Goal: Task Accomplishment & Management: Manage account settings

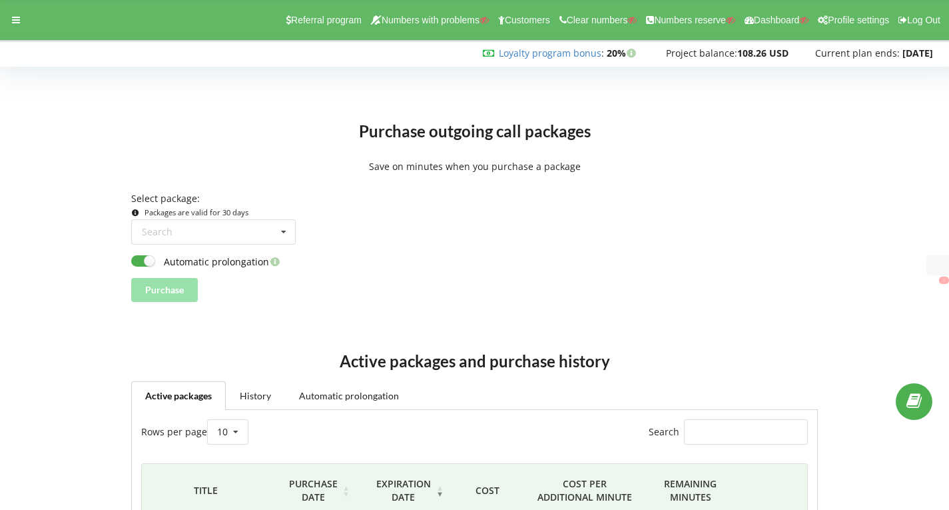
scroll to position [142, 0]
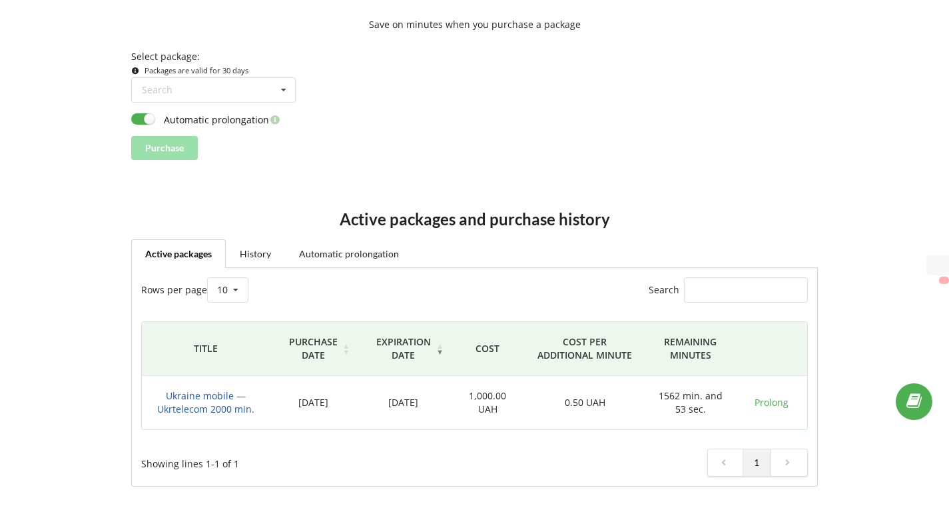
click at [506, 136] on div "Purchase" at bounding box center [474, 148] width 686 height 24
drag, startPoint x: 658, startPoint y: 390, endPoint x: 700, endPoint y: 397, distance: 43.2
click at [700, 397] on td "1562 min. and 53 sec." at bounding box center [690, 403] width 91 height 54
click at [677, 398] on td "1562 min. and 53 sec." at bounding box center [690, 403] width 91 height 54
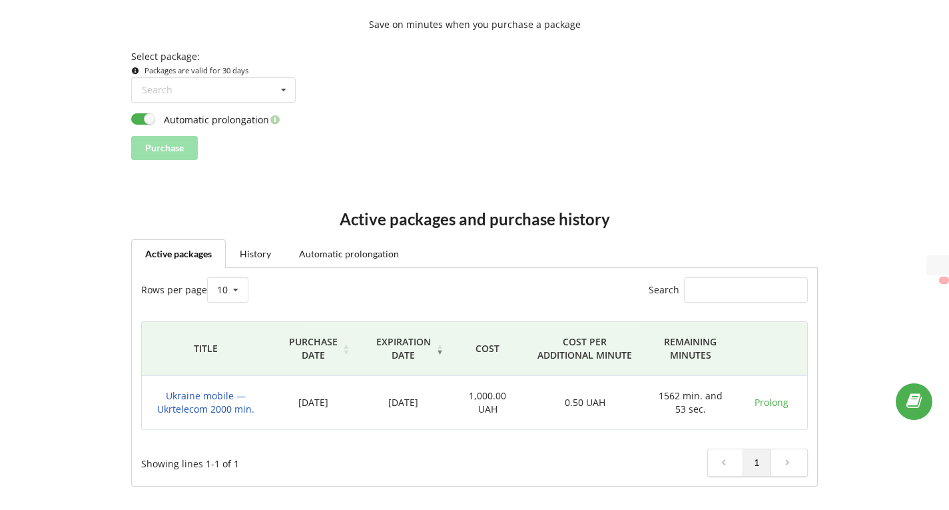
click at [674, 227] on h2 "Active packages and purchase history" at bounding box center [474, 219] width 686 height 21
click at [259, 245] on link "History" at bounding box center [255, 253] width 59 height 28
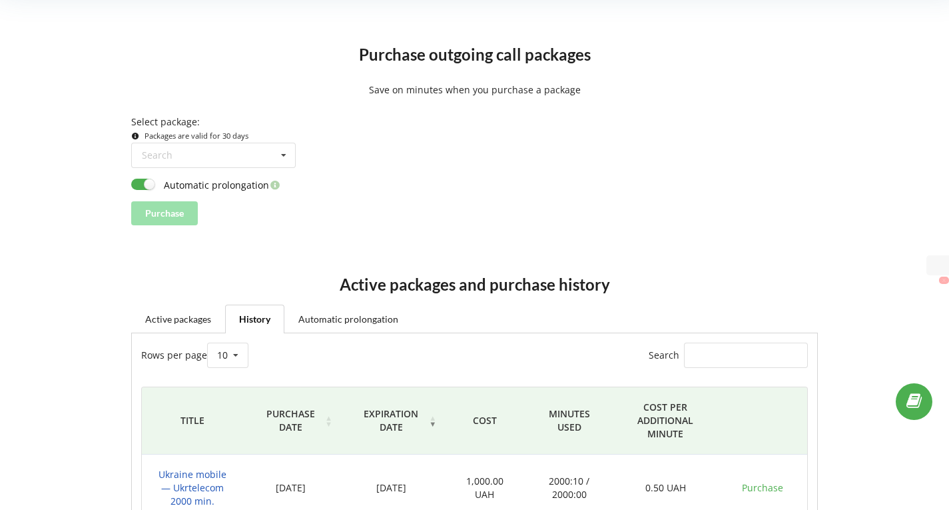
scroll to position [75, 0]
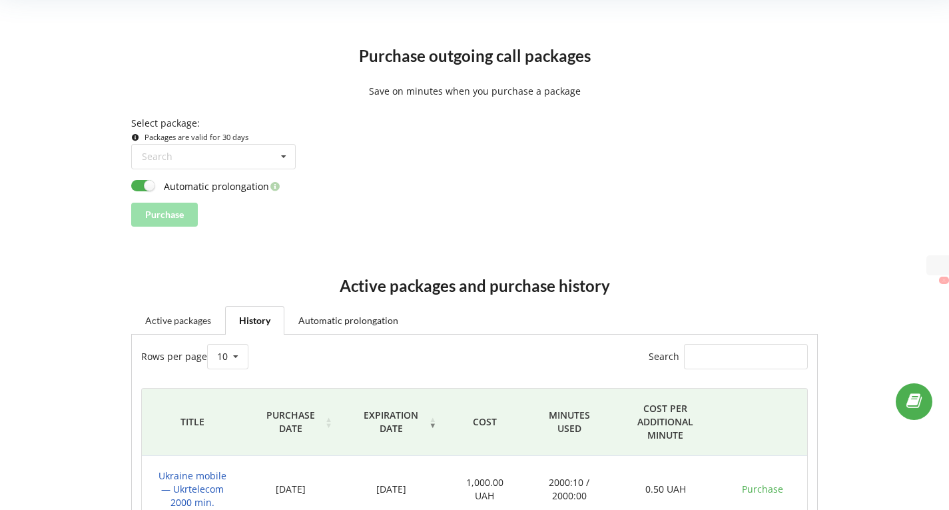
click at [195, 316] on link "Active packages" at bounding box center [178, 320] width 94 height 28
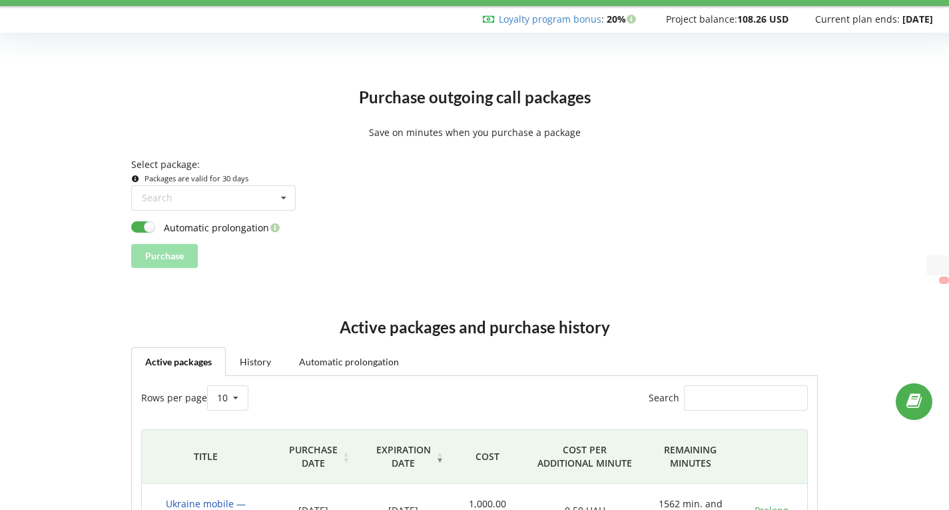
scroll to position [0, 0]
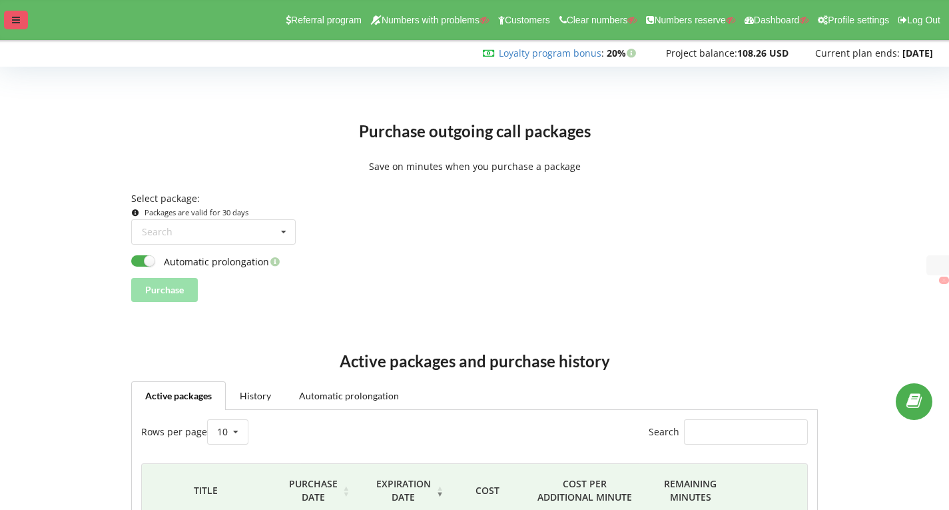
click at [27, 17] on div at bounding box center [16, 20] width 24 height 19
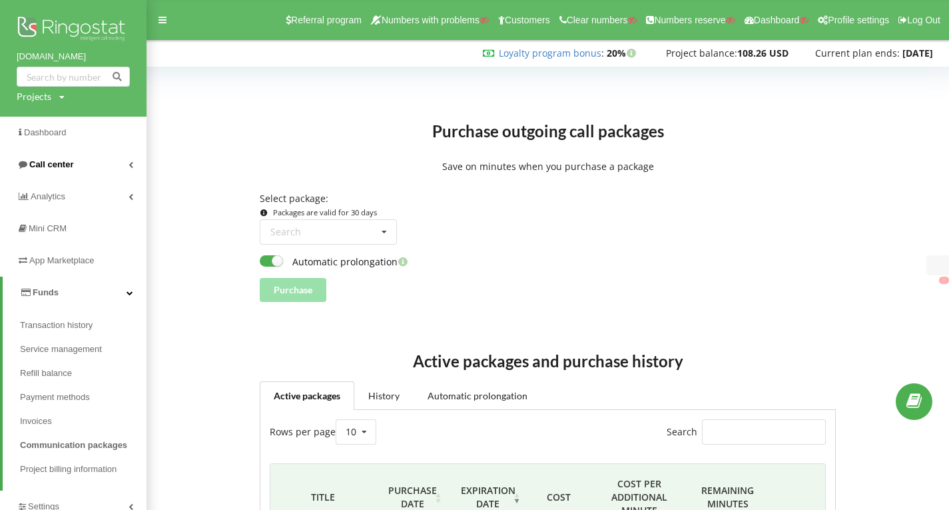
click at [77, 165] on link "Call center" at bounding box center [73, 165] width 147 height 32
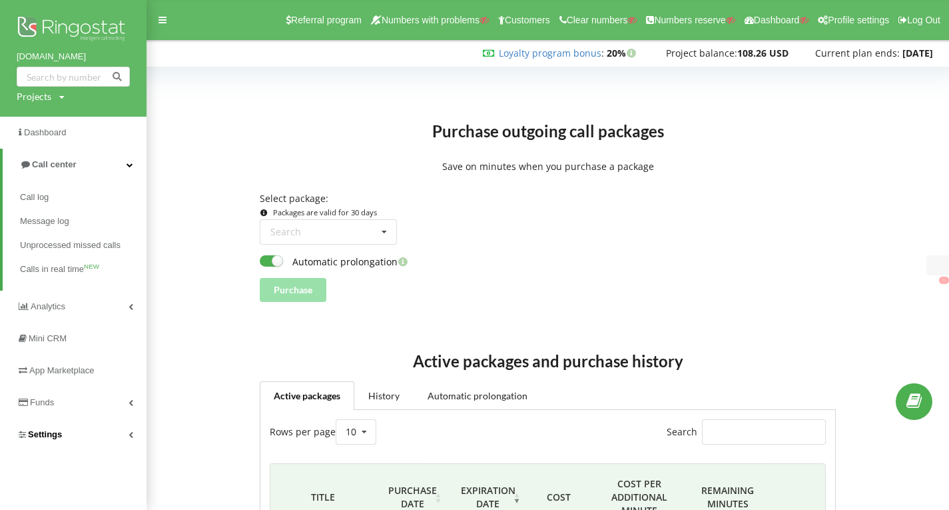
click at [53, 430] on span "Settings" at bounding box center [45, 434] width 34 height 10
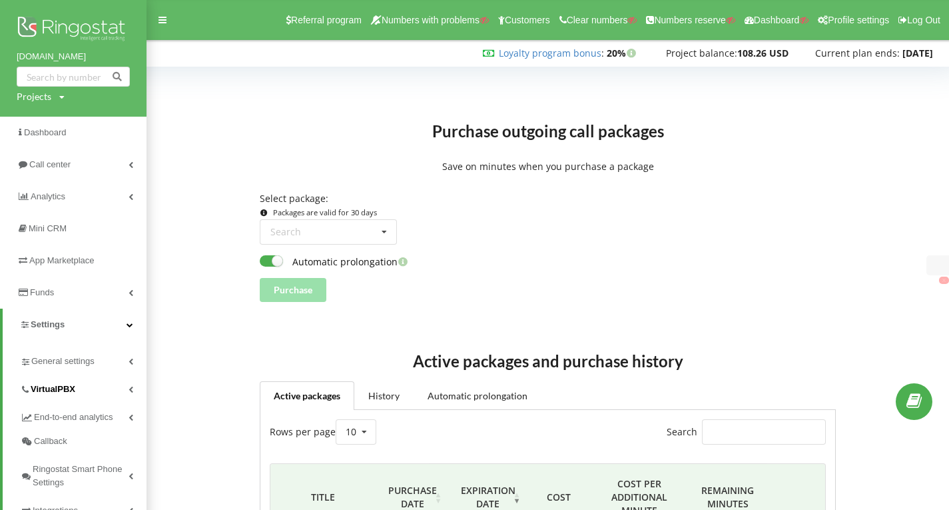
click at [61, 384] on span "VirtualPBX" at bounding box center [53, 388] width 45 height 13
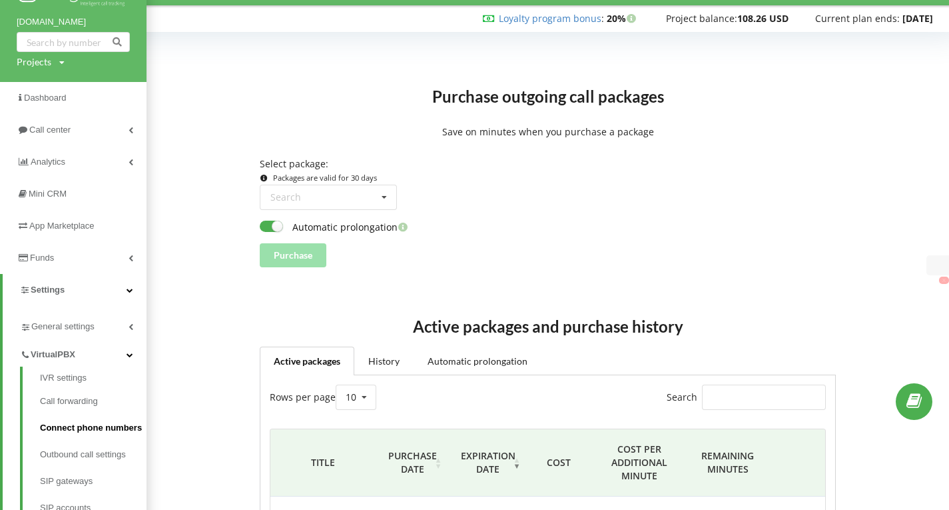
scroll to position [67, 0]
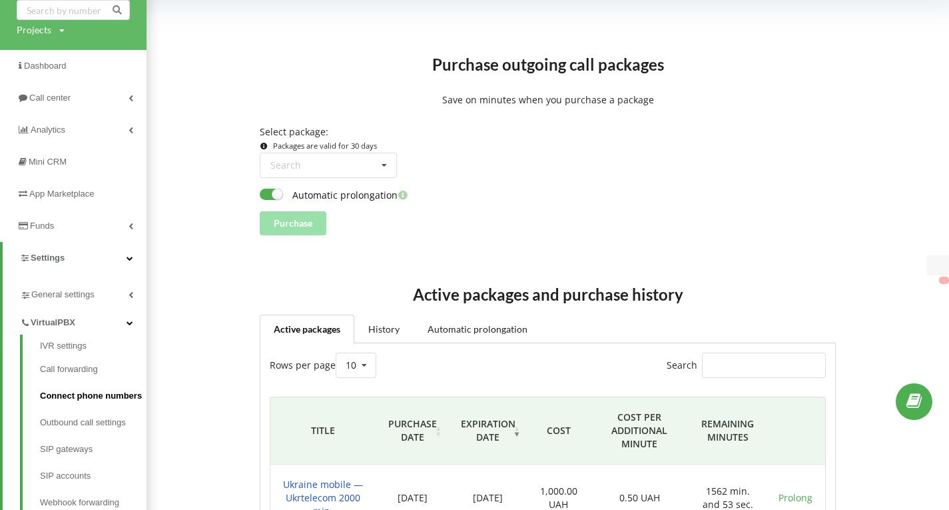
click at [105, 402] on link "Connect phone numbers" at bounding box center [93, 395] width 107 height 27
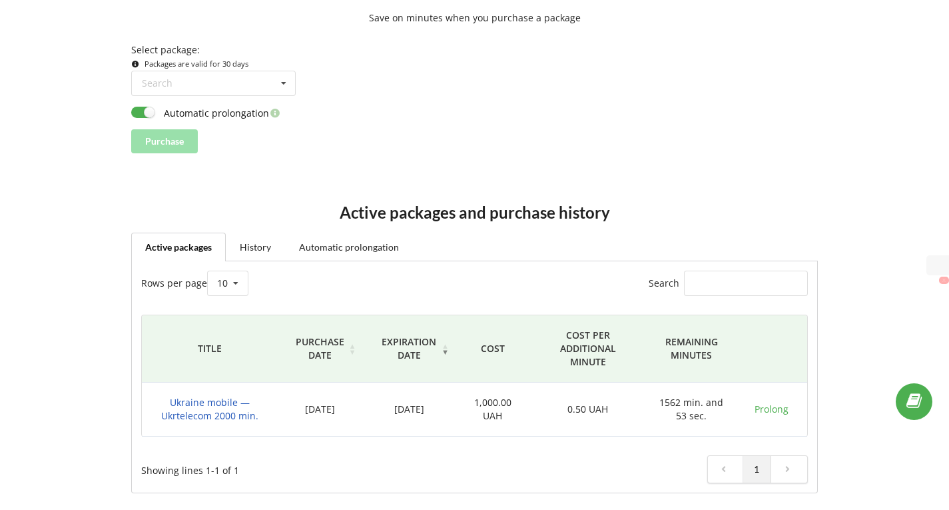
scroll to position [155, 0]
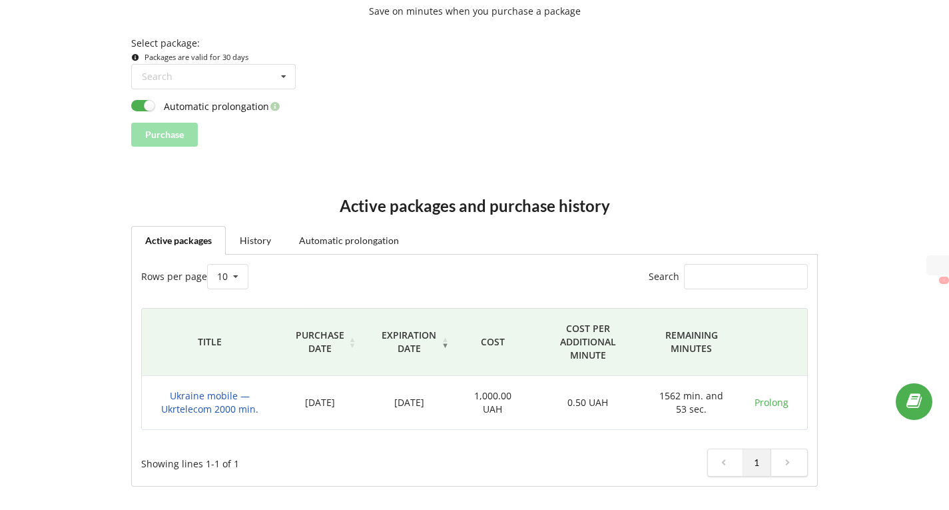
click at [496, 167] on div "Active packages and purchase history Active packages History Automatic prolonga…" at bounding box center [475, 330] width 940 height 349
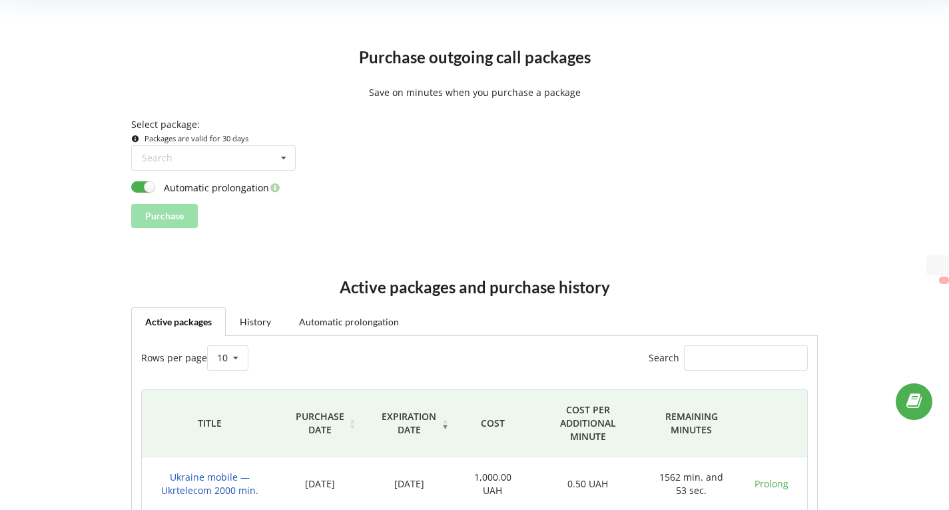
scroll to position [0, 0]
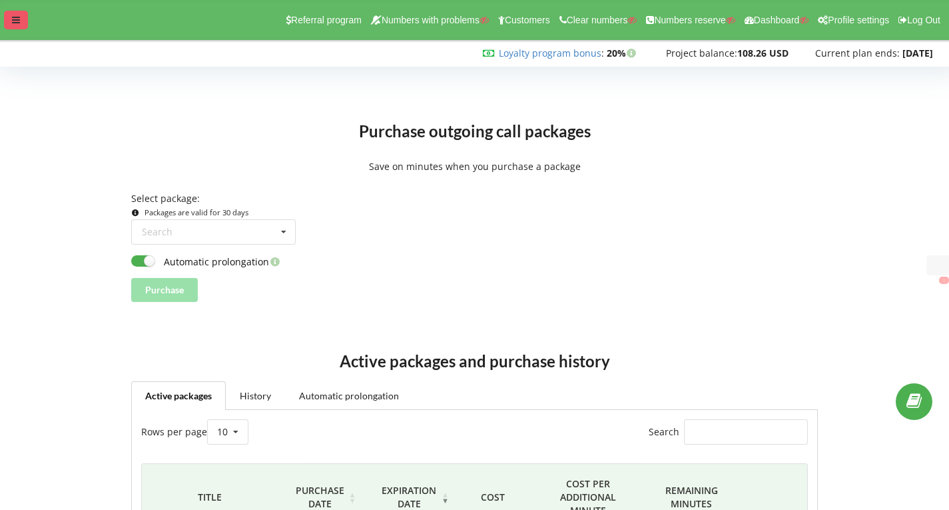
click at [7, 14] on div at bounding box center [16, 20] width 24 height 19
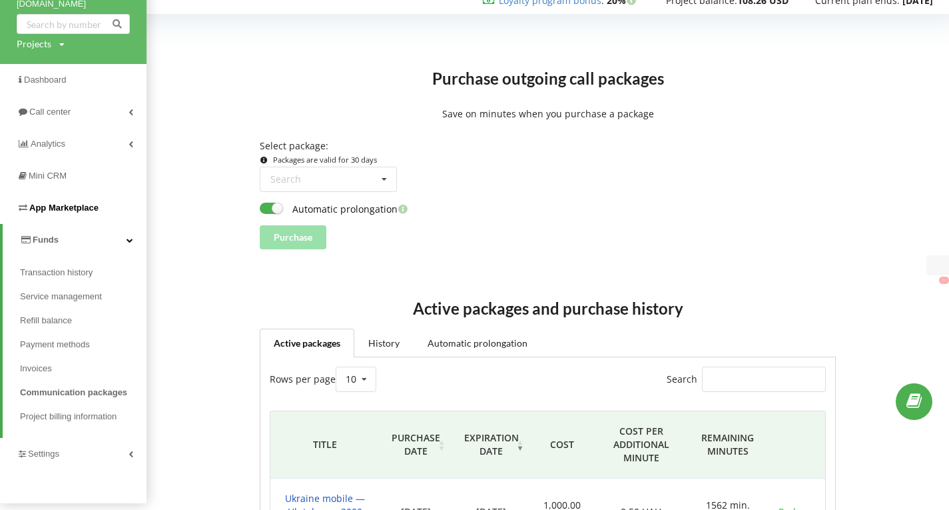
scroll to position [133, 0]
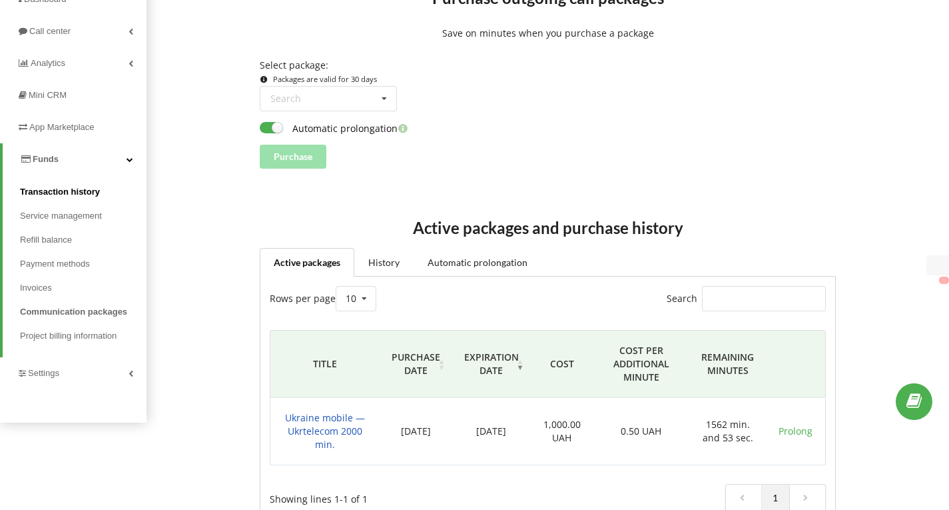
click at [77, 189] on span "Transaction history" at bounding box center [60, 191] width 80 height 13
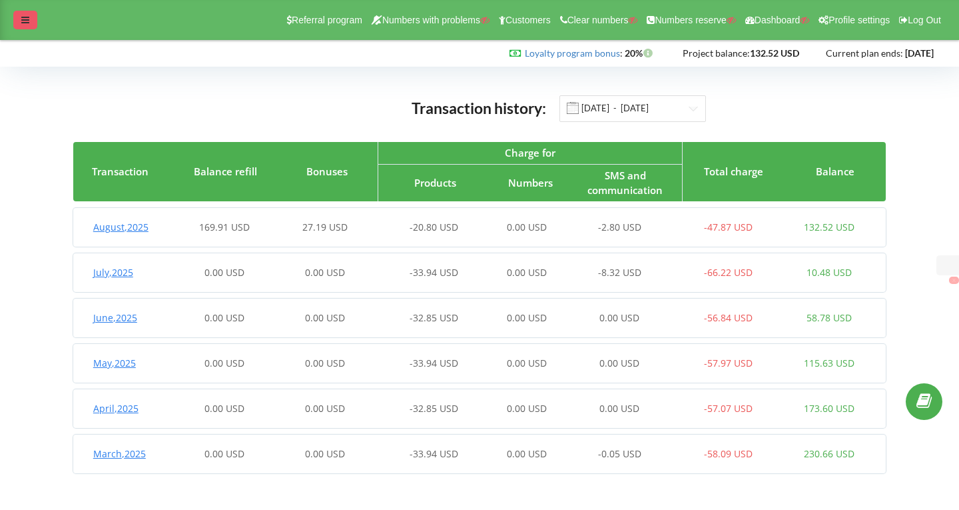
click at [29, 14] on div at bounding box center [25, 20] width 24 height 19
click at [354, 230] on div "27.19 USD" at bounding box center [325, 227] width 101 height 13
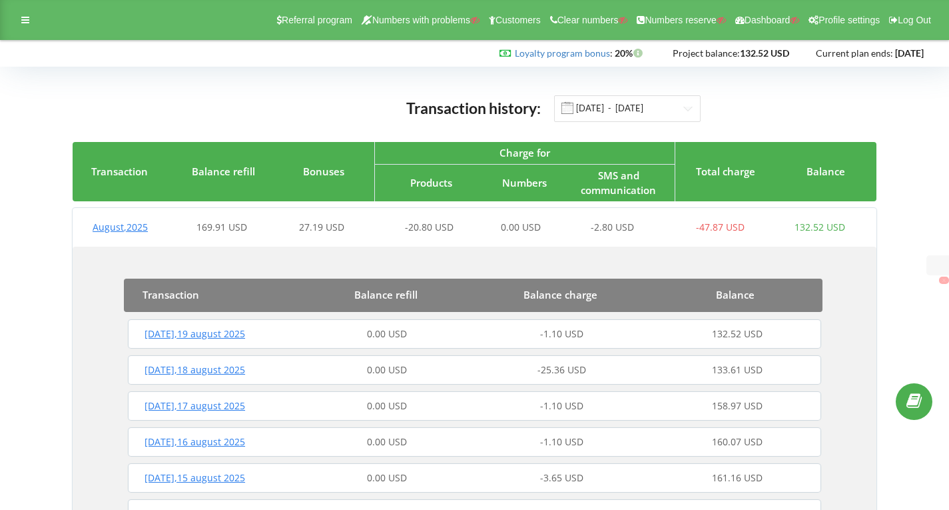
scroll to position [267, 0]
